Goal: Navigation & Orientation: Find specific page/section

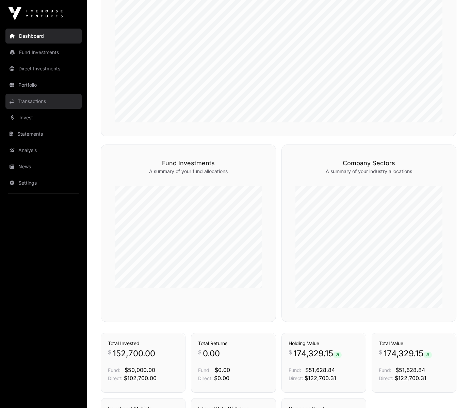
scroll to position [271, 0]
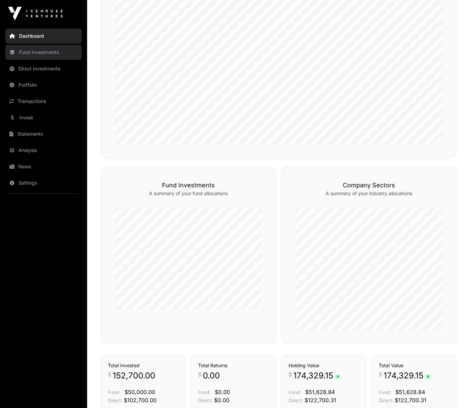
click at [47, 55] on link "Fund Investments" at bounding box center [43, 52] width 76 height 15
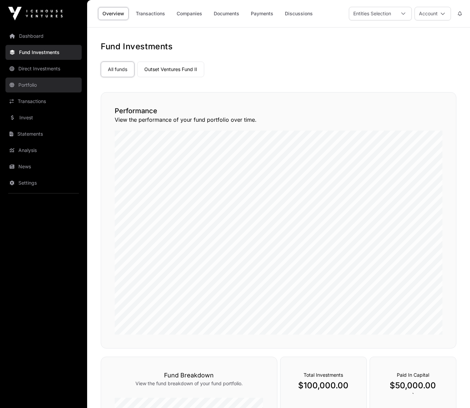
click at [48, 81] on link "Portfolio" at bounding box center [43, 85] width 76 height 15
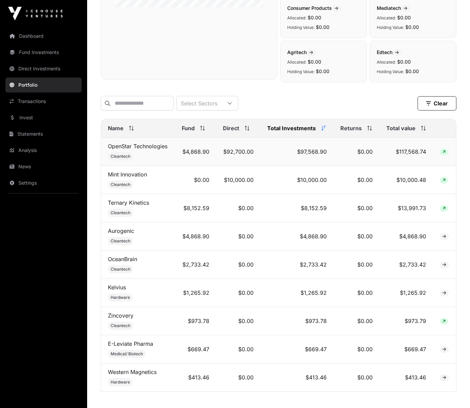
scroll to position [236, 0]
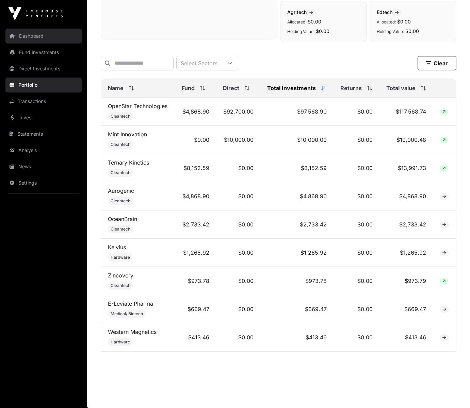
click at [23, 29] on link "Dashboard" at bounding box center [43, 36] width 76 height 15
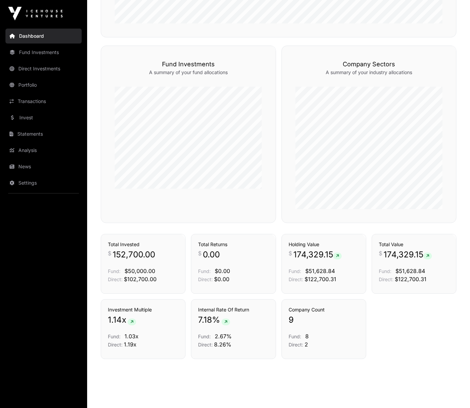
scroll to position [391, 0]
